Goal: Information Seeking & Learning: Understand process/instructions

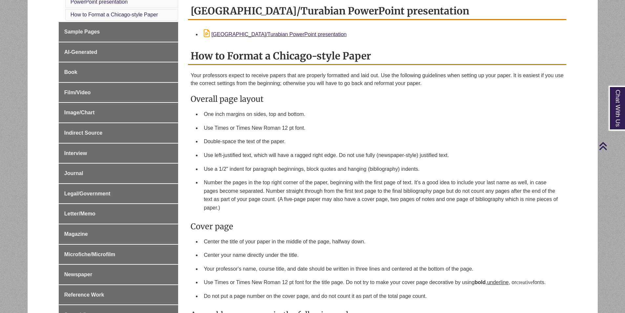
scroll to position [230, 0]
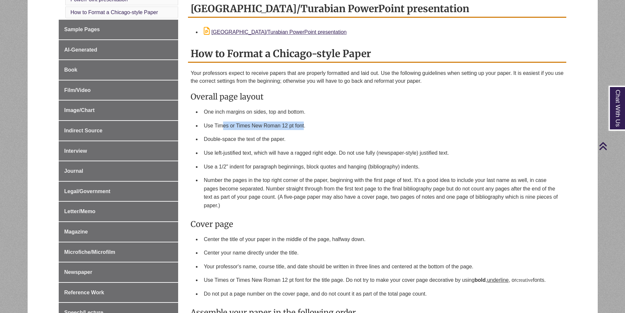
drag, startPoint x: 222, startPoint y: 125, endPoint x: 307, endPoint y: 132, distance: 86.0
click at [306, 132] on li "Use Times or Times New Roman 12 pt font." at bounding box center [382, 126] width 363 height 14
click at [345, 141] on li "Double-space the text of the paper." at bounding box center [382, 139] width 363 height 14
drag, startPoint x: 230, startPoint y: 154, endPoint x: 458, endPoint y: 146, distance: 227.9
click at [458, 146] on ul "One inch margins on sides, top and bottom. Use Times or Times New Roman 12 pt f…" at bounding box center [377, 158] width 373 height 107
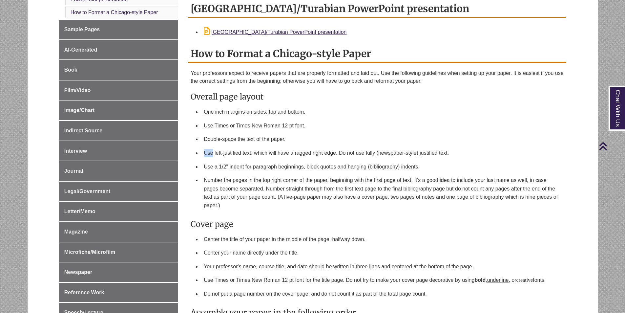
click at [458, 146] on li "Double-space the text of the paper." at bounding box center [382, 139] width 363 height 14
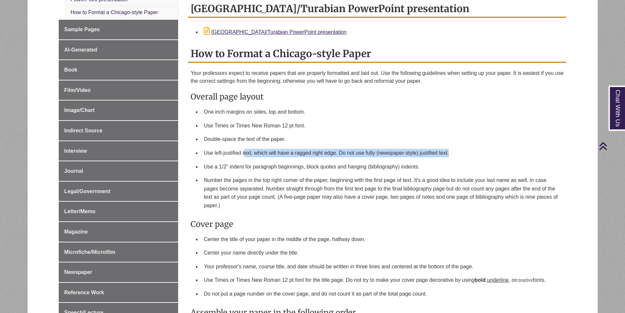
drag, startPoint x: 456, startPoint y: 153, endPoint x: 244, endPoint y: 151, distance: 211.3
click at [244, 151] on li "Use left-justified text, which will have a ragged right edge. Do not use fully …" at bounding box center [382, 153] width 363 height 14
click at [310, 157] on li "Use left-justified text, which will have a ragged right edge. Do not use fully …" at bounding box center [382, 153] width 363 height 14
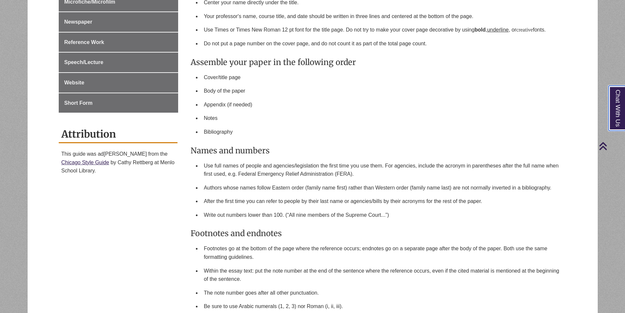
scroll to position [459, 0]
